Goal: Information Seeking & Learning: Learn about a topic

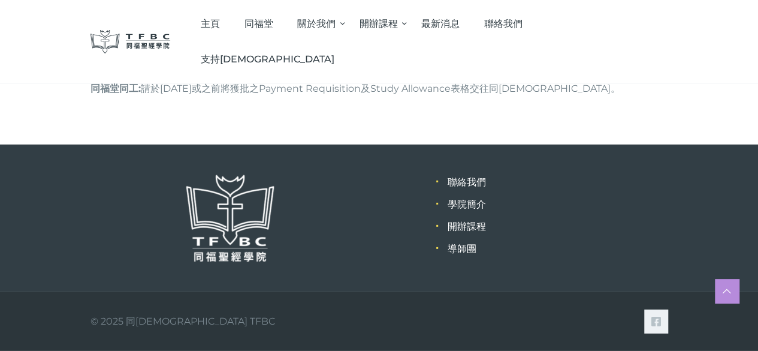
scroll to position [1783, 0]
click at [469, 204] on link "學院簡介" at bounding box center [467, 203] width 38 height 11
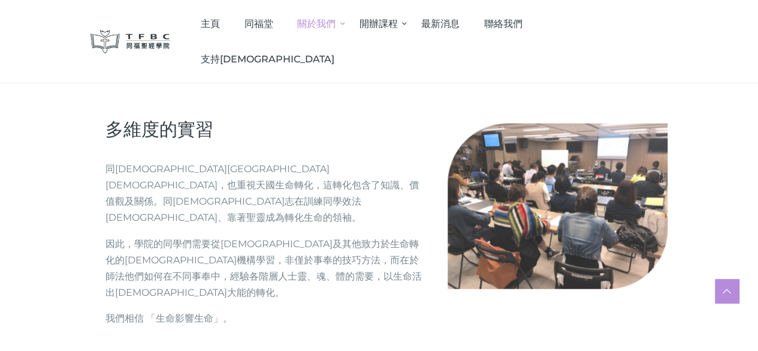
scroll to position [1458, 0]
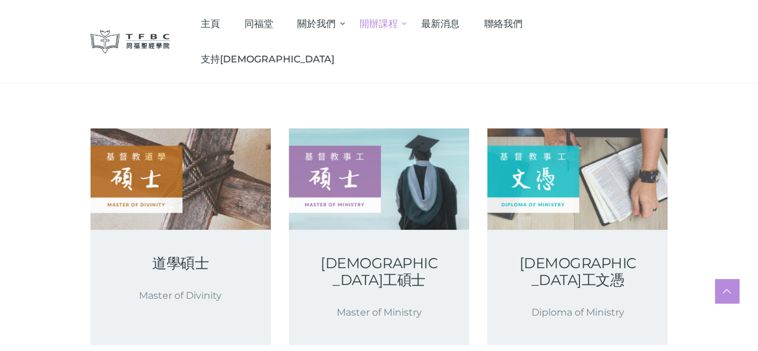
scroll to position [60, 0]
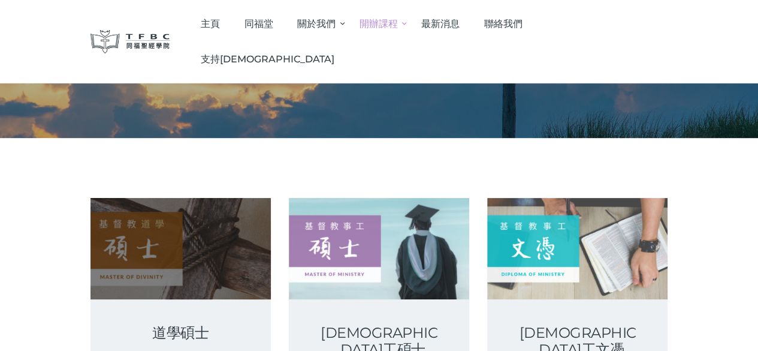
click at [200, 231] on link at bounding box center [181, 248] width 180 height 101
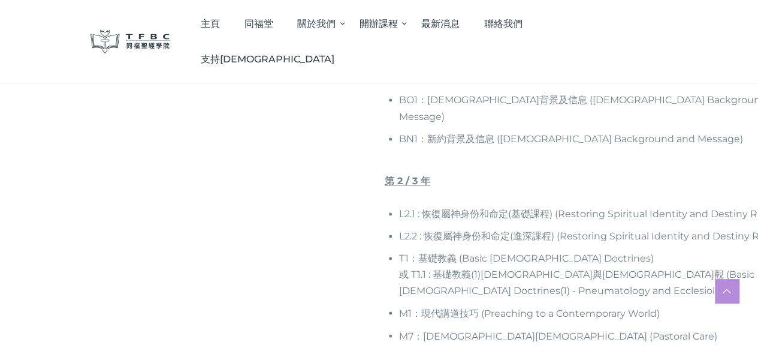
scroll to position [839, 0]
